Goal: Use online tool/utility: Utilize a website feature to perform a specific function

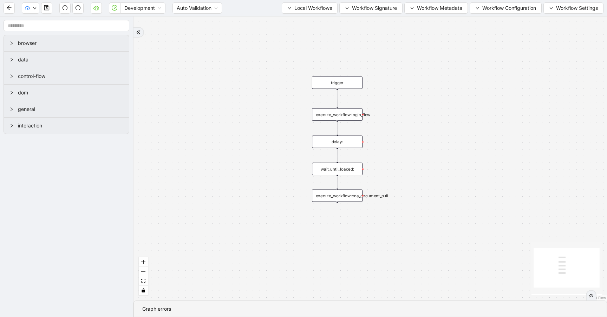
drag, startPoint x: 353, startPoint y: 148, endPoint x: 222, endPoint y: 225, distance: 151.7
click at [221, 225] on div "trigger execute_workflow:login_flow execute_workflow:cna_document_pull delay: w…" at bounding box center [371, 159] width 474 height 284
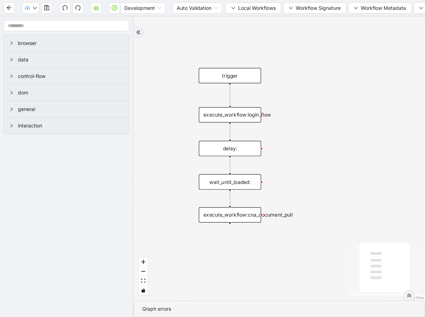
drag, startPoint x: 293, startPoint y: 52, endPoint x: 151, endPoint y: 103, distance: 151.6
click at [151, 104] on div "trigger execute_workflow:login_flow execute_workflow:cna_document_pull delay: w…" at bounding box center [280, 159] width 292 height 284
